Goal: Information Seeking & Learning: Learn about a topic

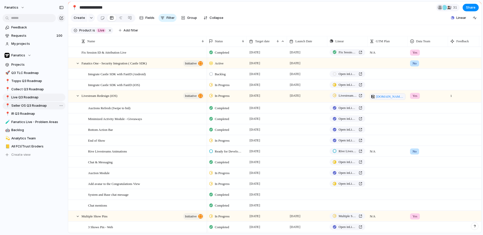
click at [30, 106] on span "Seller OS Q3 Roadmap" at bounding box center [37, 105] width 52 height 5
type input "**********"
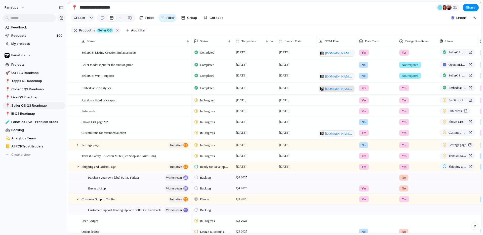
click at [335, 91] on span "[DOMAIN_NAME][URL]" at bounding box center [339, 88] width 28 height 5
